Goal: Navigation & Orientation: Find specific page/section

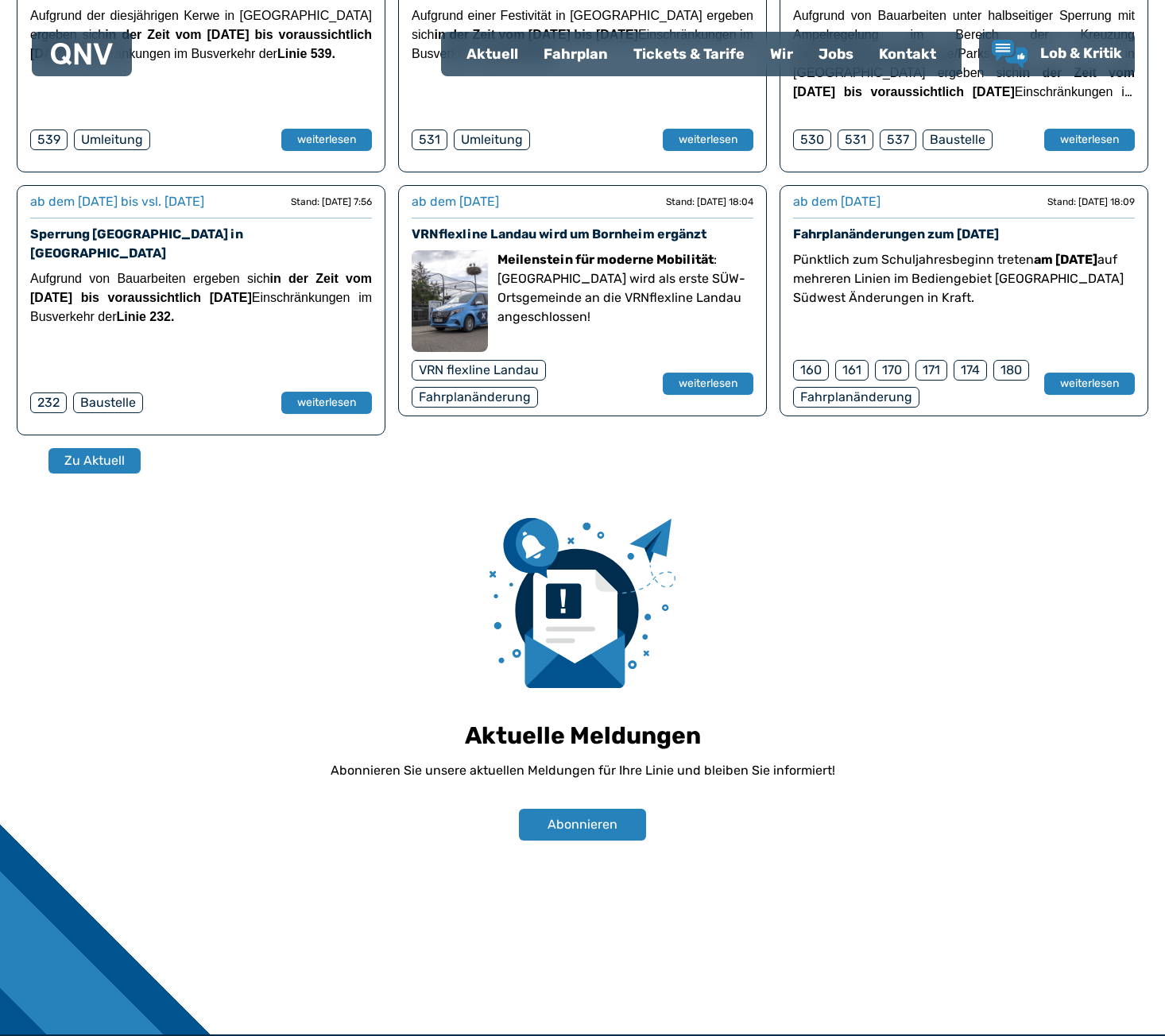
scroll to position [1064, 0]
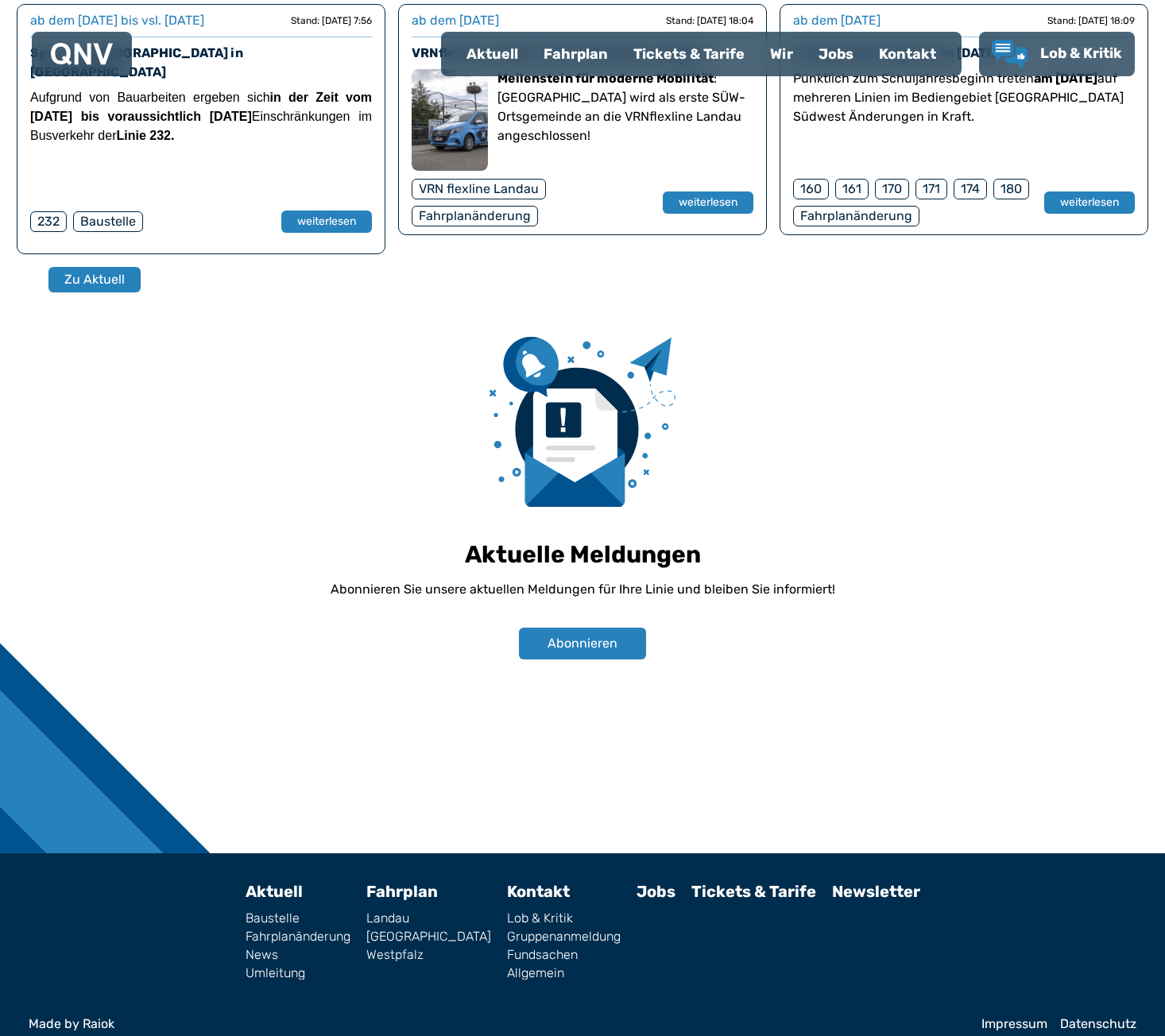
click at [1026, 1018] on link "Impressum" at bounding box center [1015, 1023] width 66 height 13
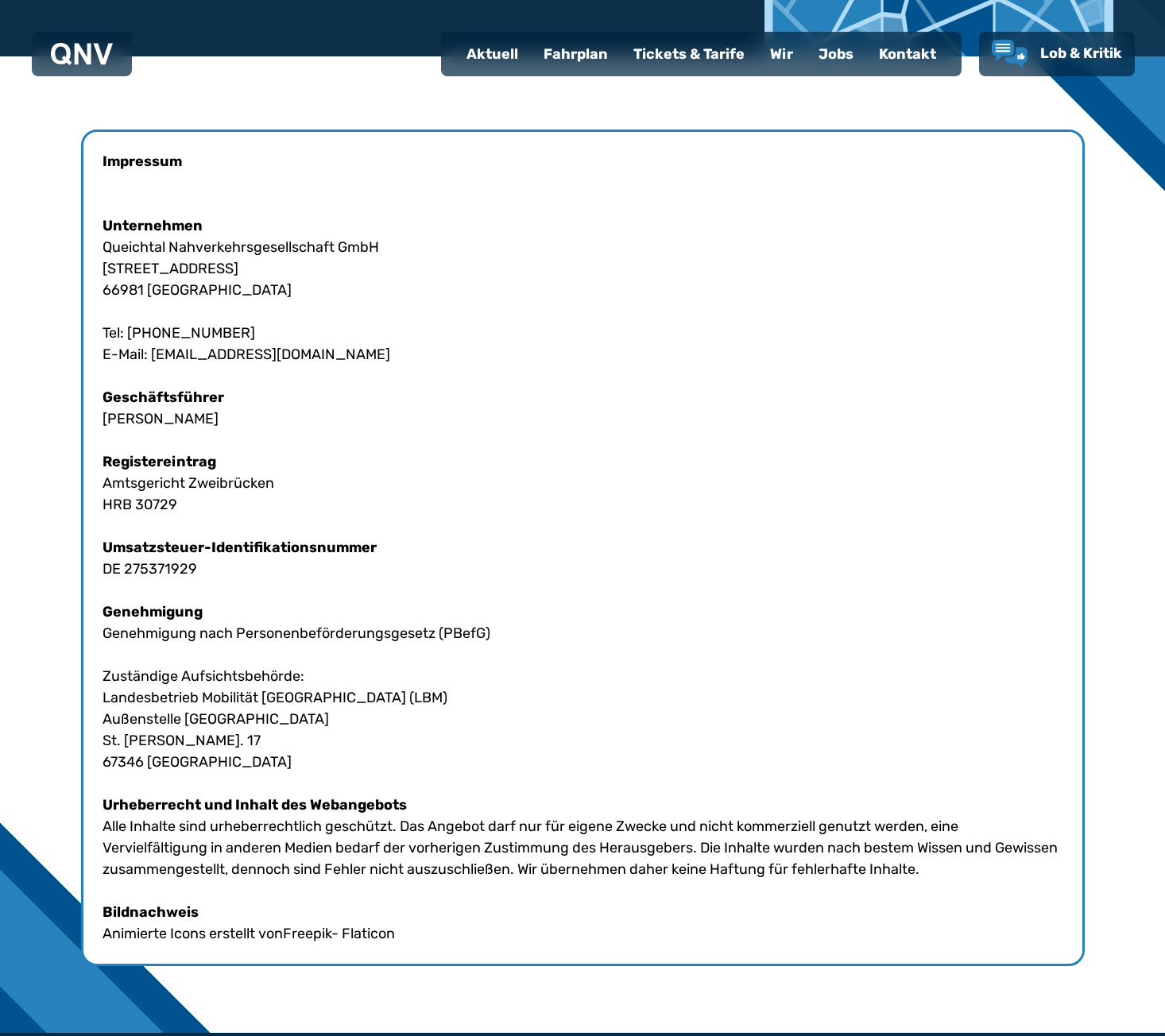
scroll to position [397, 0]
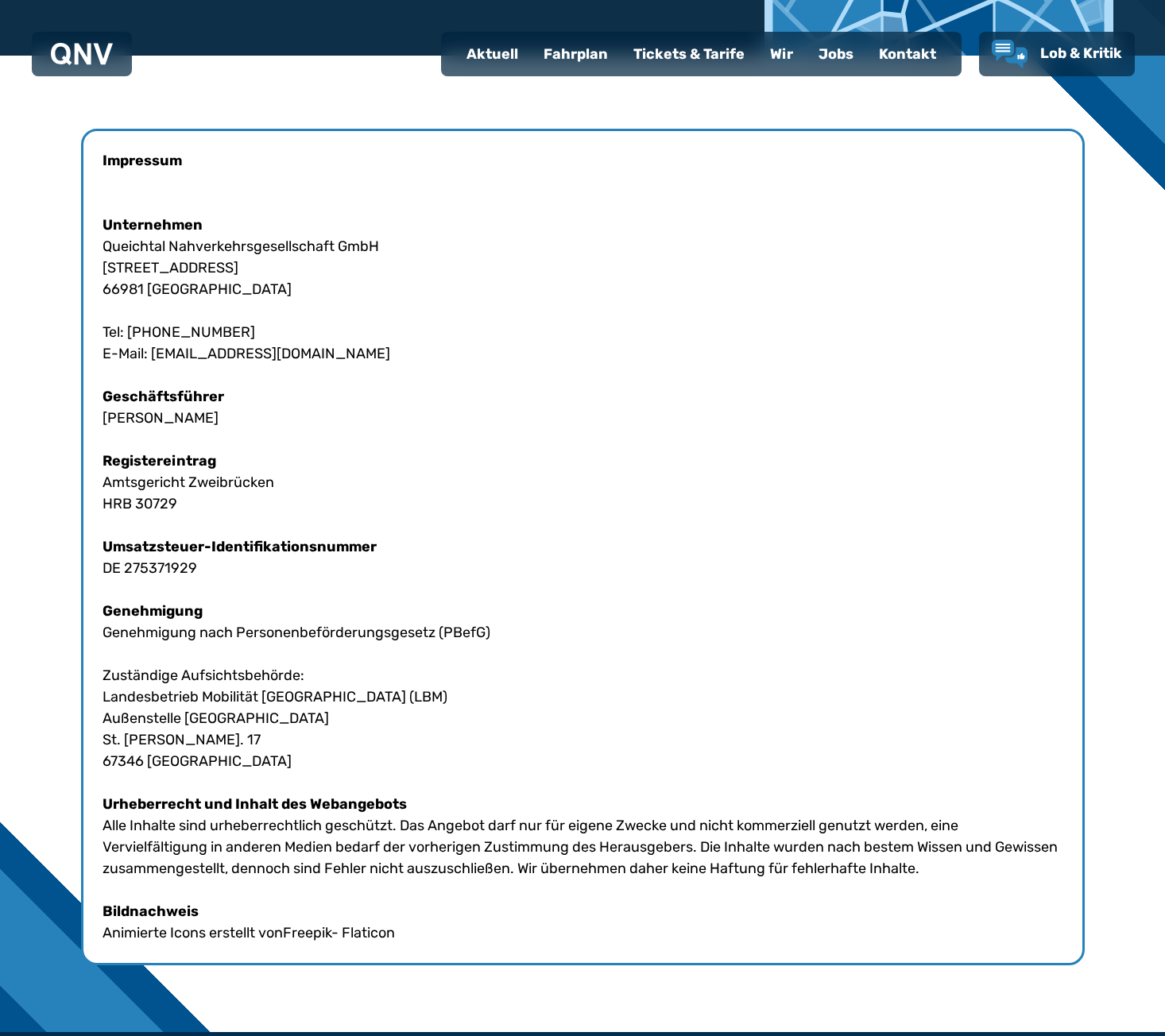
click at [286, 949] on div "Impressum Unternehmen Queichtal Nahverkehrsgesellschaft GmbH [STREET_ADDRESS] T…" at bounding box center [583, 547] width 1004 height 836
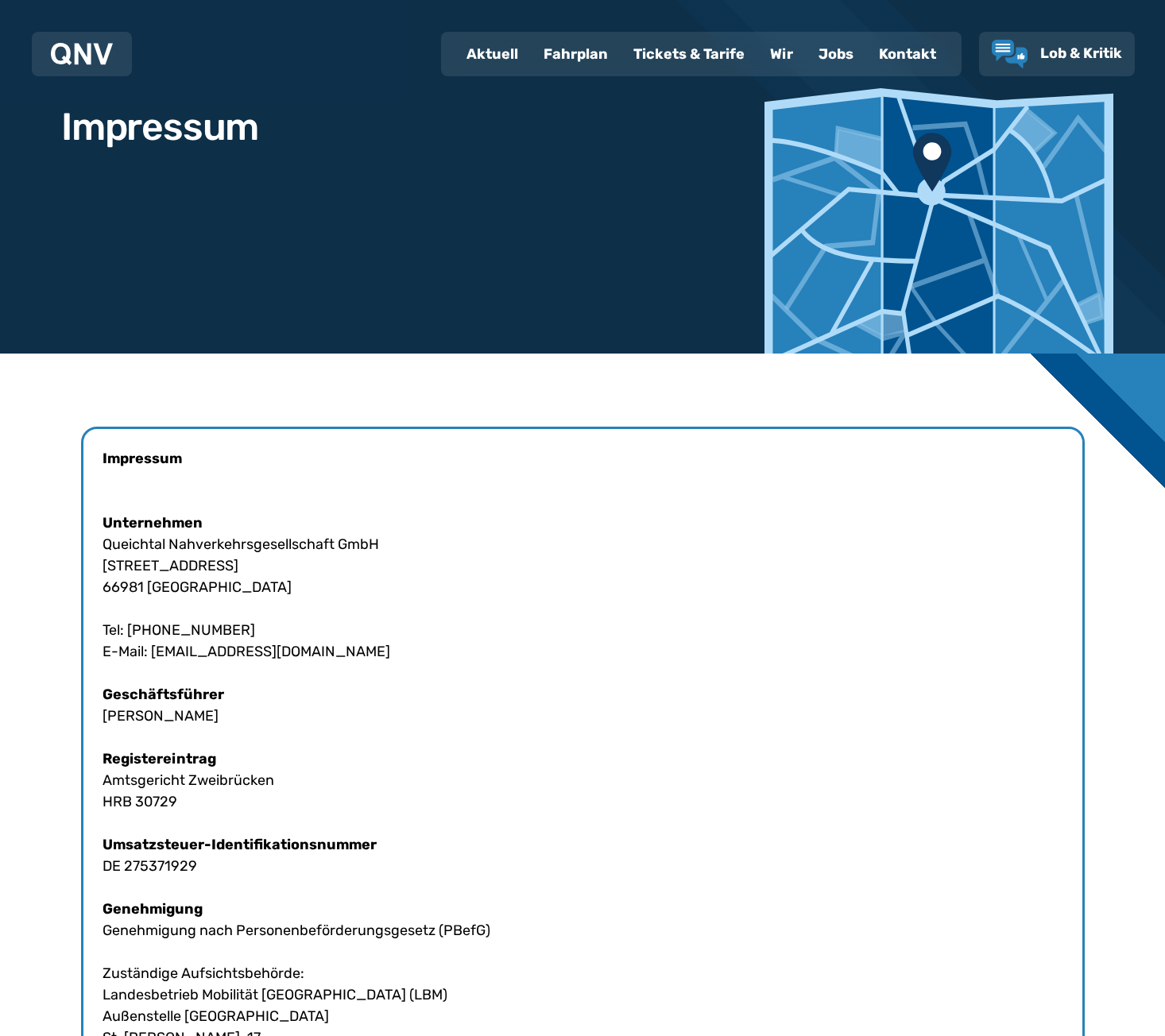
scroll to position [0, 0]
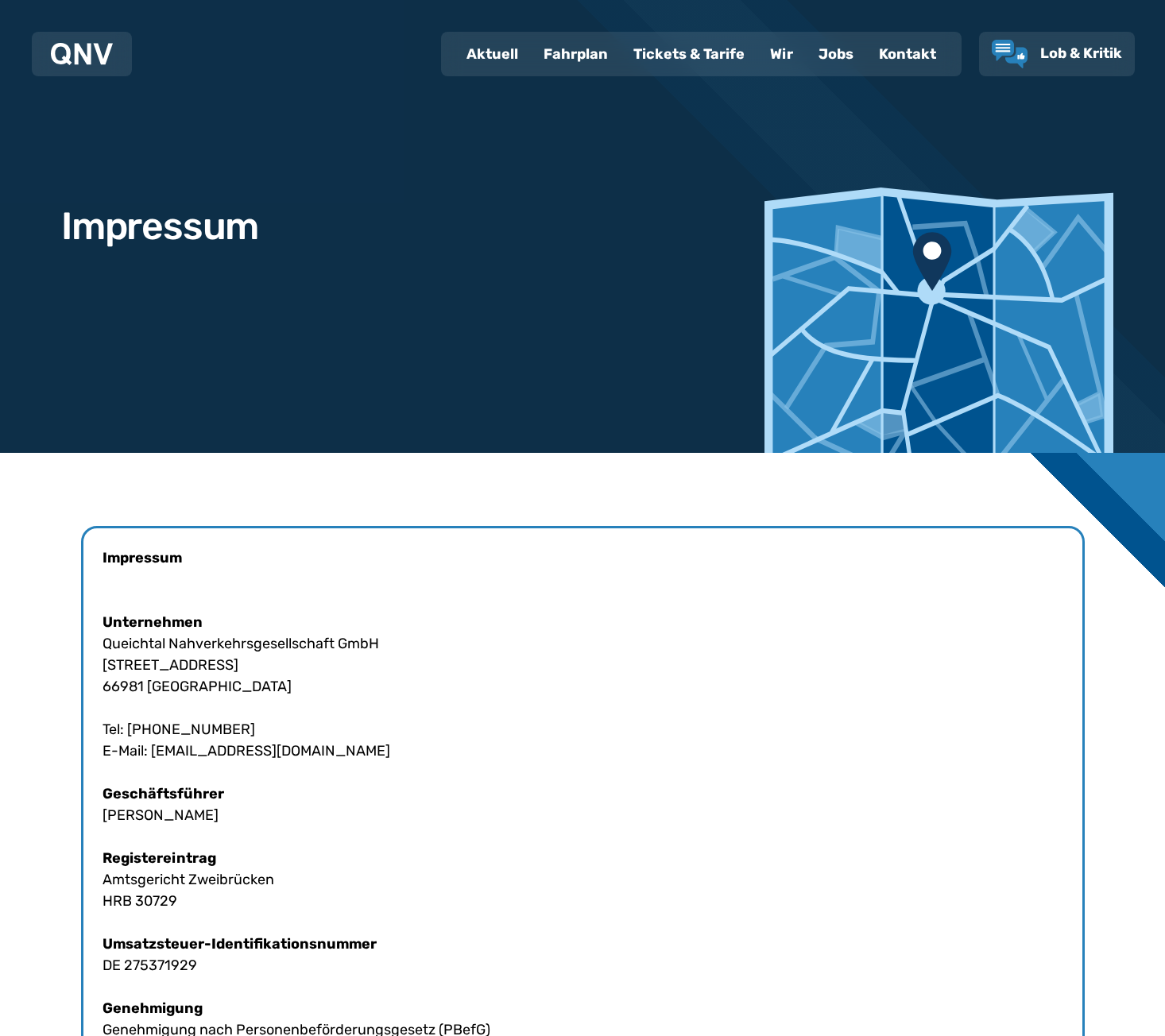
click at [566, 63] on div "Fahrplan" at bounding box center [576, 53] width 90 height 41
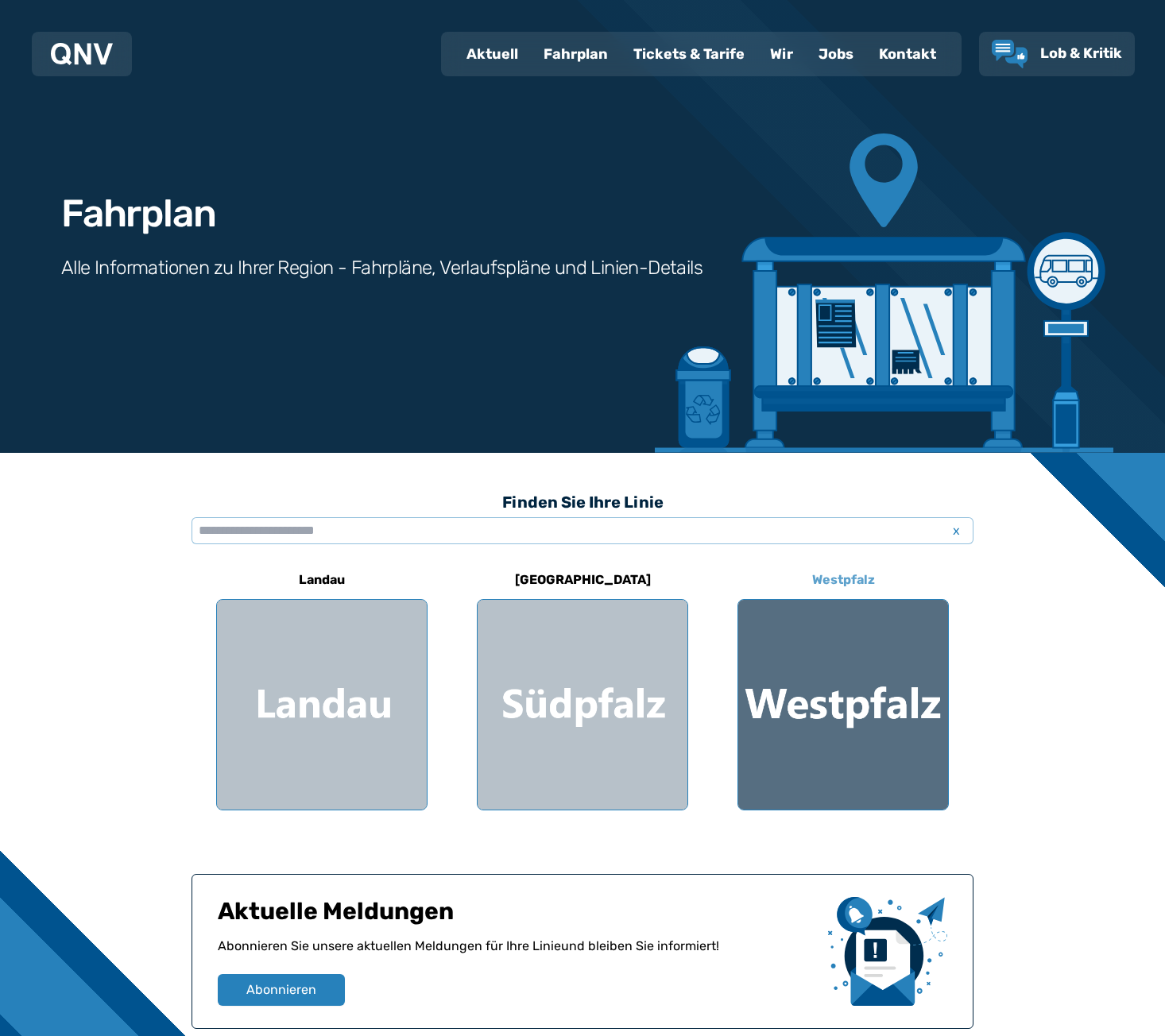
click at [800, 752] on div at bounding box center [843, 705] width 210 height 210
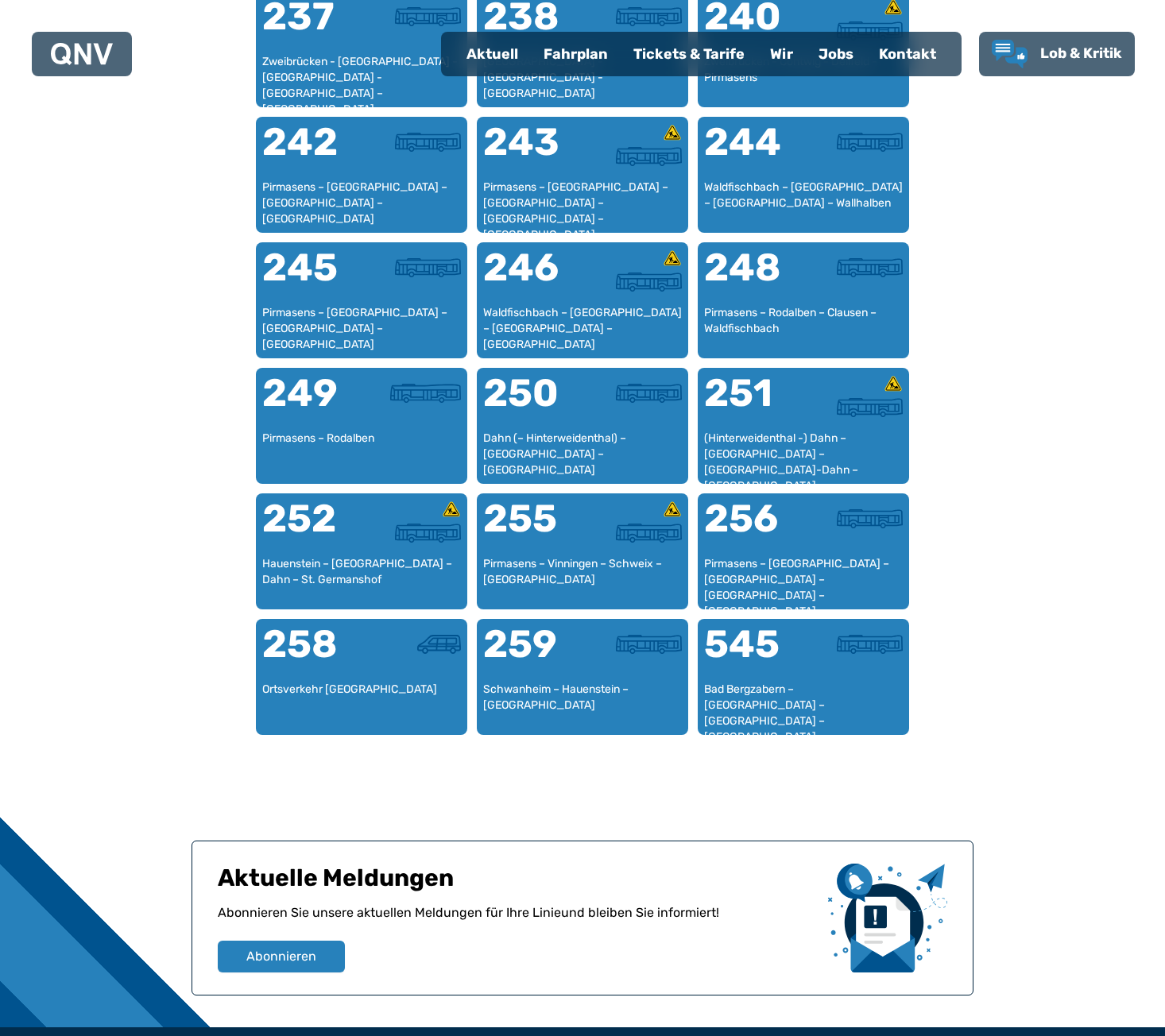
scroll to position [1918, 0]
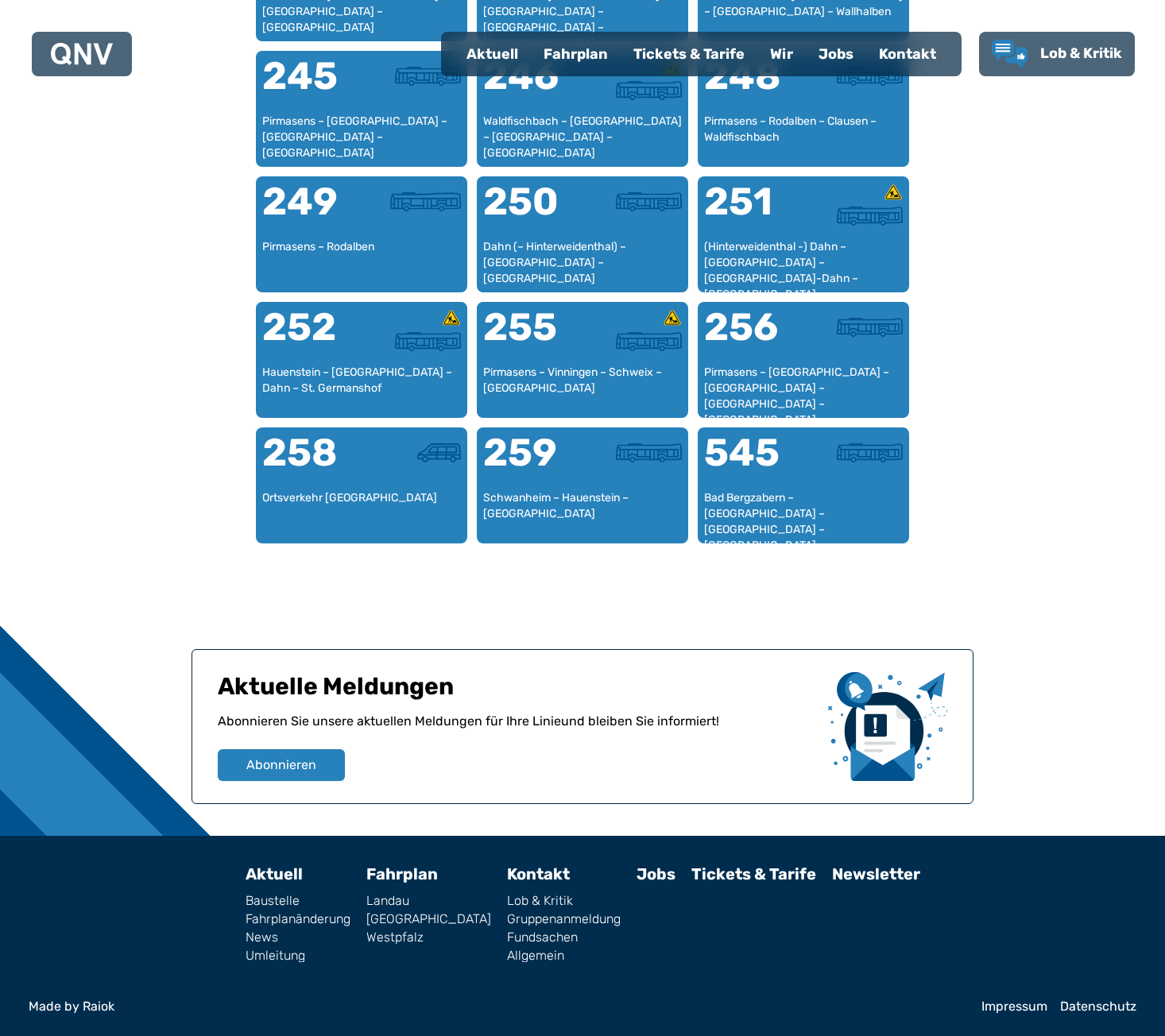
click at [782, 880] on link "Tickets & Tarife" at bounding box center [753, 874] width 124 height 19
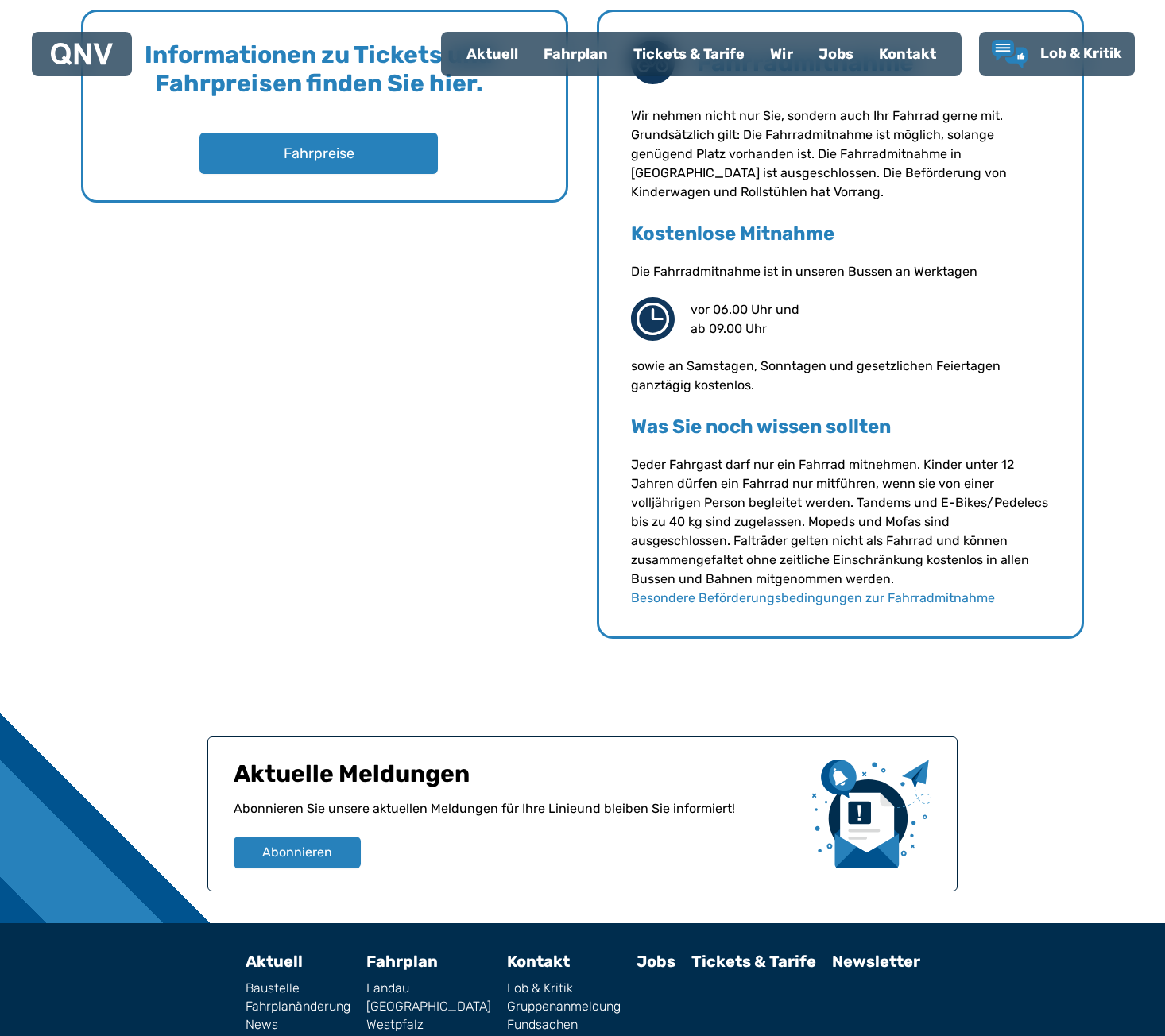
scroll to position [1413, 0]
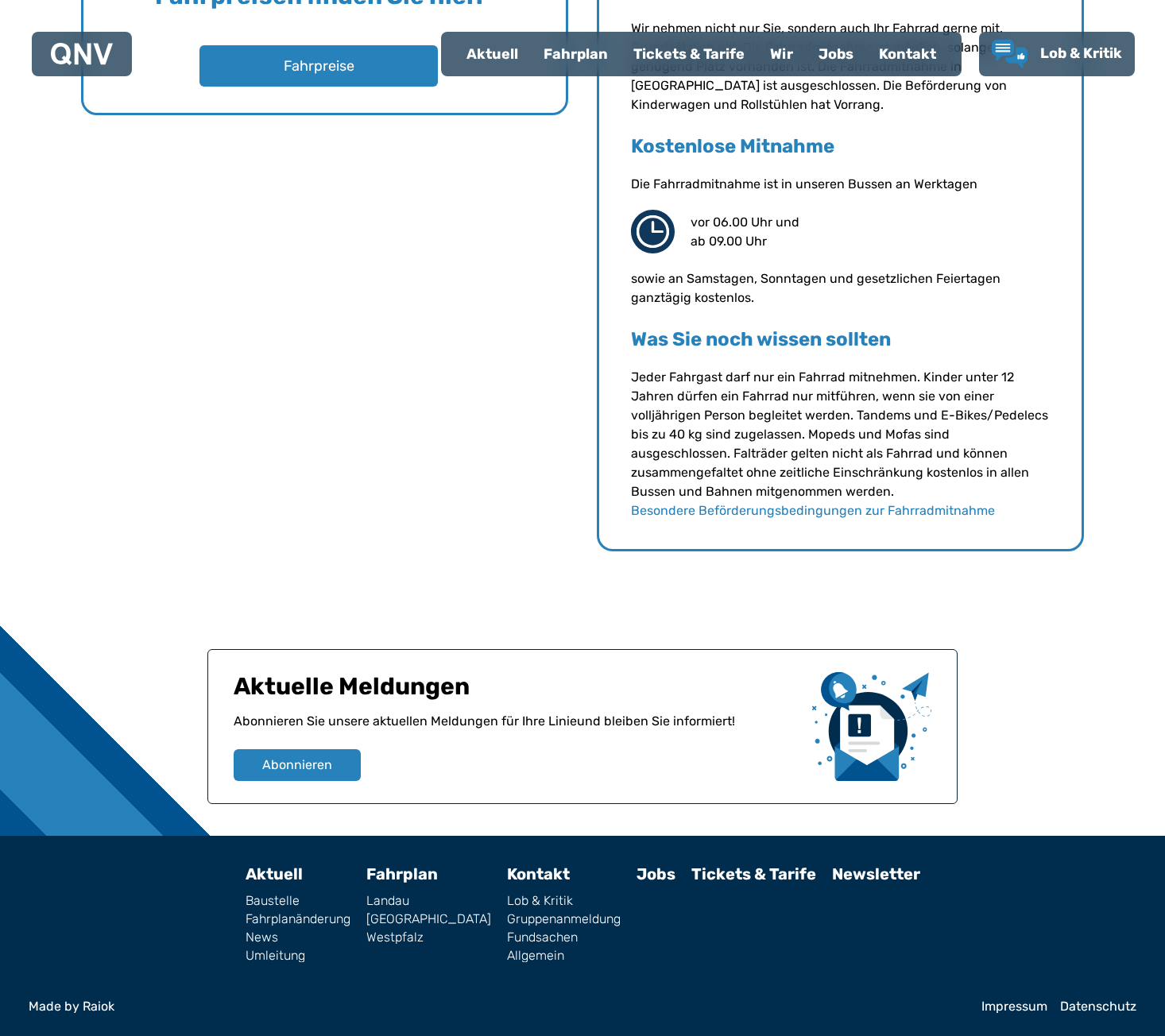
click at [846, 875] on link "Newsletter" at bounding box center [877, 874] width 89 height 19
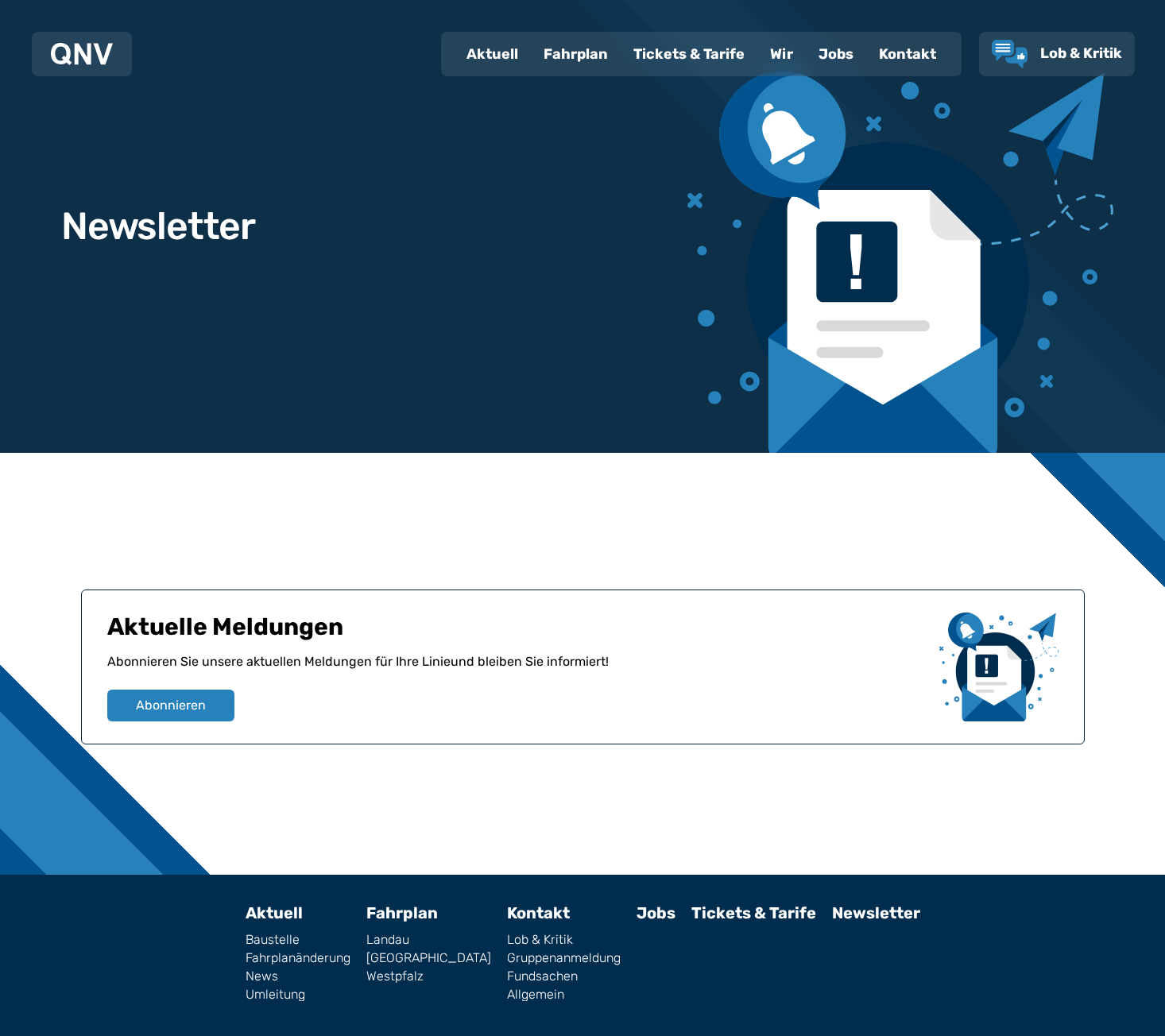
click at [636, 906] on link "Jobs" at bounding box center [656, 912] width 39 height 19
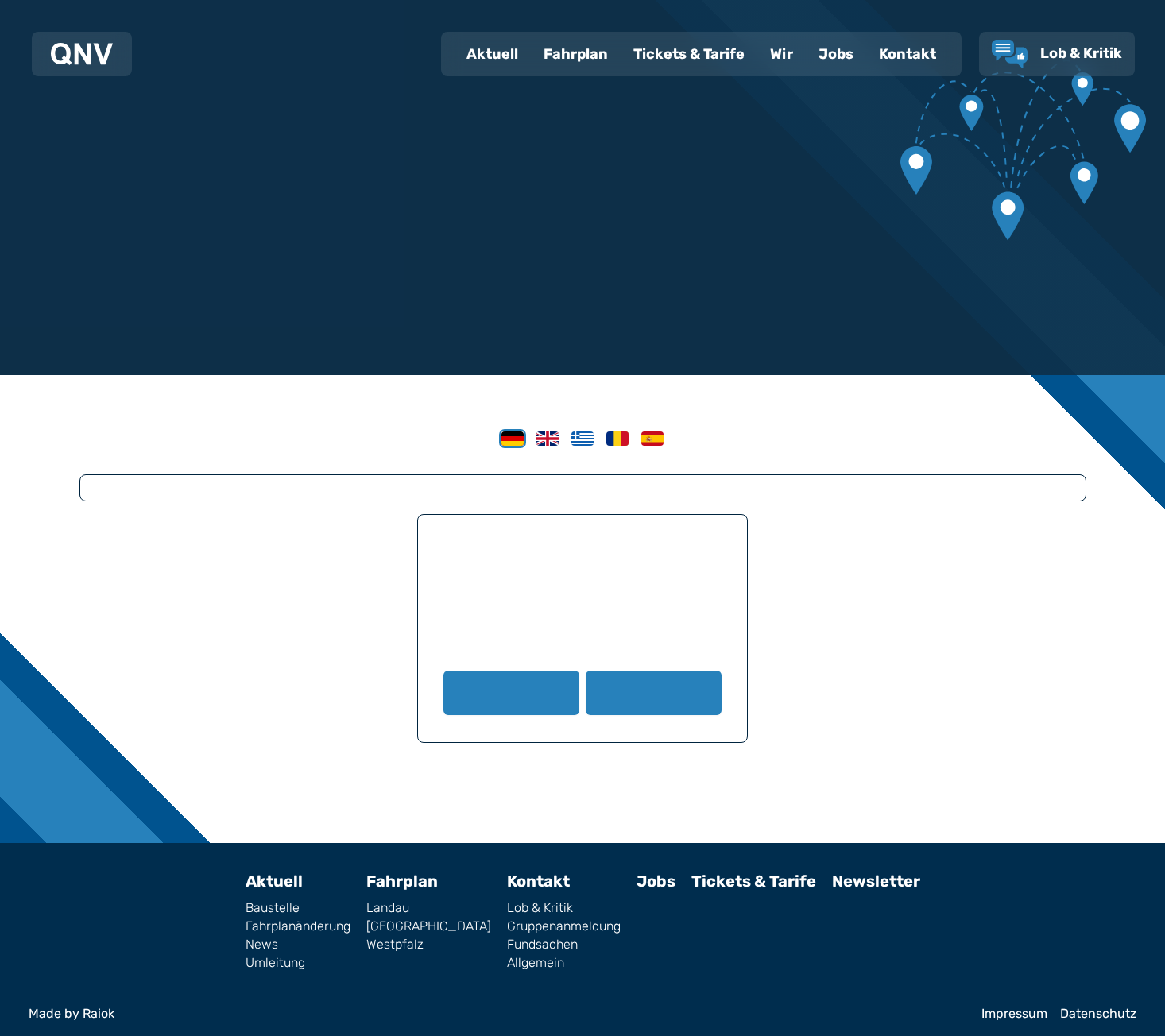
scroll to position [85, 0]
